Goal: Communication & Community: Answer question/provide support

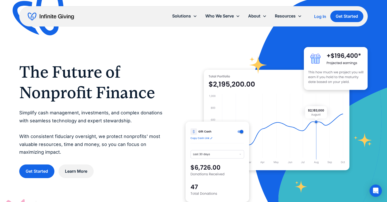
click at [321, 15] on div "Log In" at bounding box center [320, 16] width 12 height 4
click at [378, 190] on icon "Open Intercom Messenger" at bounding box center [375, 190] width 8 height 8
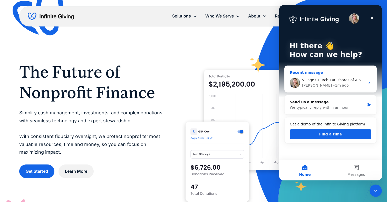
click at [344, 82] on span "Village CHurch 100 shares of Alamos AGI was sent out [DATE]. [PERSON_NAME] and …" at bounding box center [393, 80] width 183 height 4
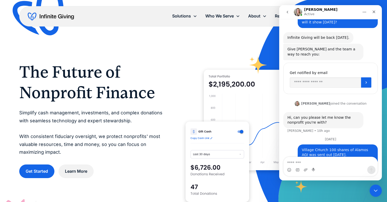
scroll to position [82, 0]
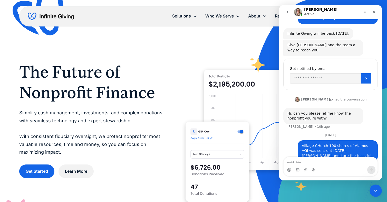
click at [339, 163] on textarea "Message…" at bounding box center [331, 161] width 94 height 9
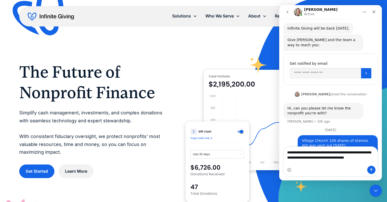
scroll to position [92, 0]
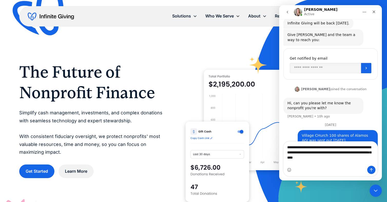
drag, startPoint x: 304, startPoint y: 156, endPoint x: 371, endPoint y: 171, distance: 68.8
click at [371, 171] on div "**********" at bounding box center [331, 159] width 94 height 34
type textarea "**********"
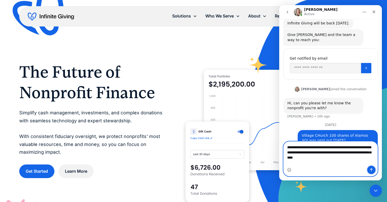
click at [371, 171] on icon "Send a message…" at bounding box center [372, 170] width 4 height 4
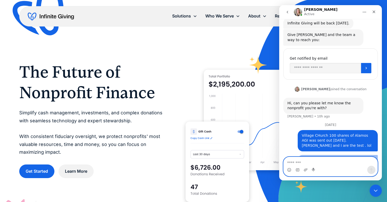
scroll to position [104, 0]
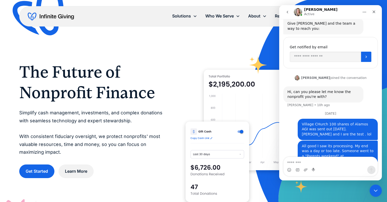
click at [148, 39] on div "The Future of Nonprofit Finance Simplify cash management, investments, and comp…" at bounding box center [193, 120] width 349 height 182
click at [365, 13] on icon "Home" at bounding box center [365, 12] width 4 height 4
click at [260, 40] on div at bounding box center [277, 120] width 182 height 182
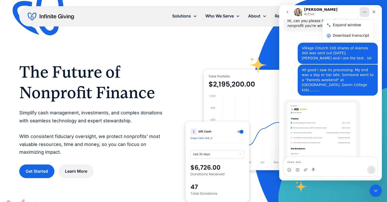
scroll to position [175, 0]
click at [320, 107] on img "Leah says…" at bounding box center [322, 133] width 69 height 61
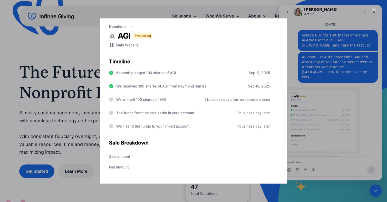
scroll to position [187, 0]
click at [152, 193] on div "Intercom messenger" at bounding box center [193, 101] width 387 height 202
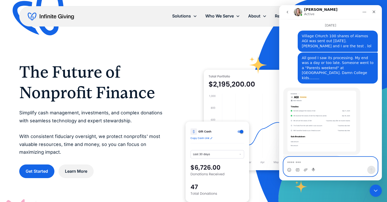
click at [313, 161] on textarea "Message…" at bounding box center [331, 161] width 94 height 9
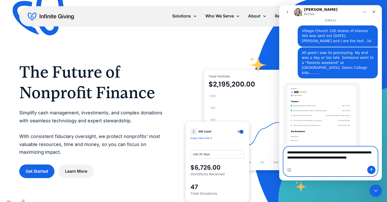
scroll to position [197, 0]
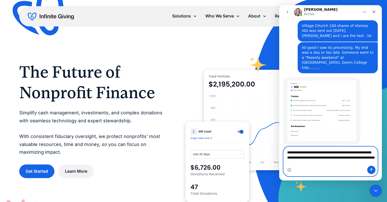
type textarea "**********"
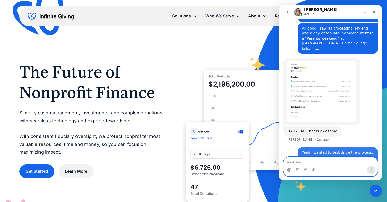
scroll to position [217, 0]
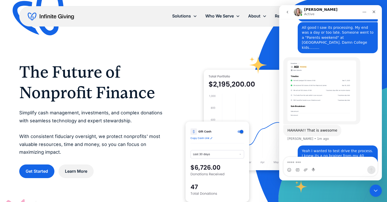
click at [330, 67] on img "Leah says…" at bounding box center [322, 90] width 69 height 61
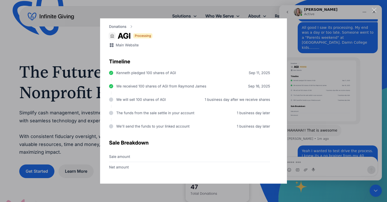
click at [330, 67] on div "Intercom messenger" at bounding box center [193, 101] width 387 height 202
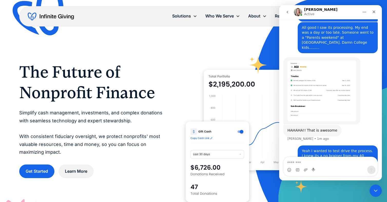
click at [330, 67] on img "Leah says…" at bounding box center [322, 90] width 69 height 61
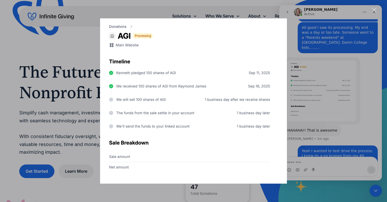
click at [244, 193] on div "Intercom messenger" at bounding box center [193, 101] width 387 height 202
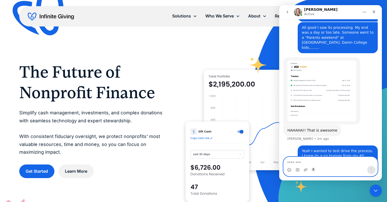
click at [290, 159] on textarea "Message…" at bounding box center [331, 161] width 94 height 9
type textarea "**********"
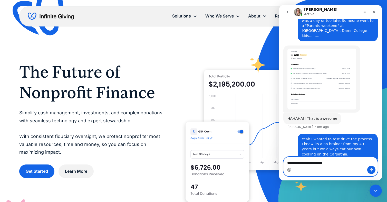
type textarea "**********"
